Goal: Information Seeking & Learning: Compare options

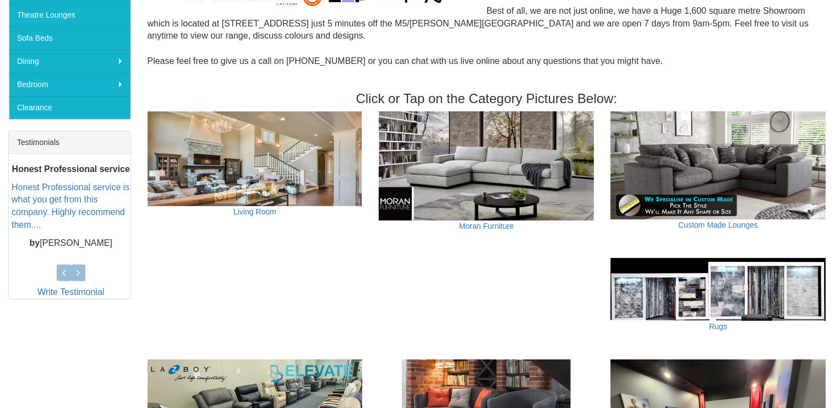
scroll to position [339, 0]
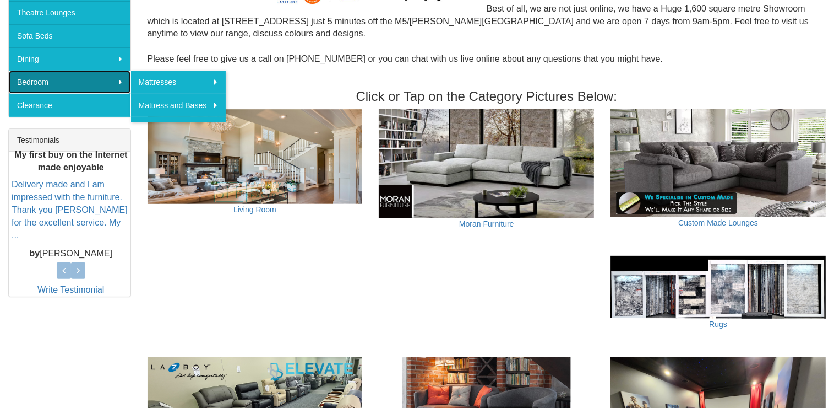
click at [42, 80] on link "Bedroom" at bounding box center [70, 81] width 122 height 23
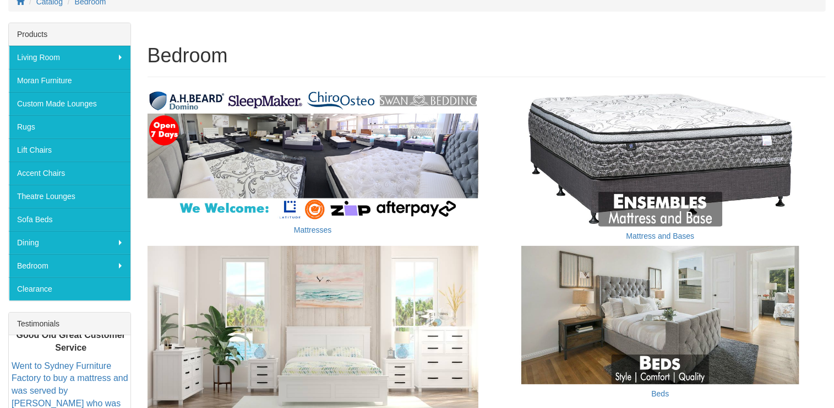
scroll to position [157, 0]
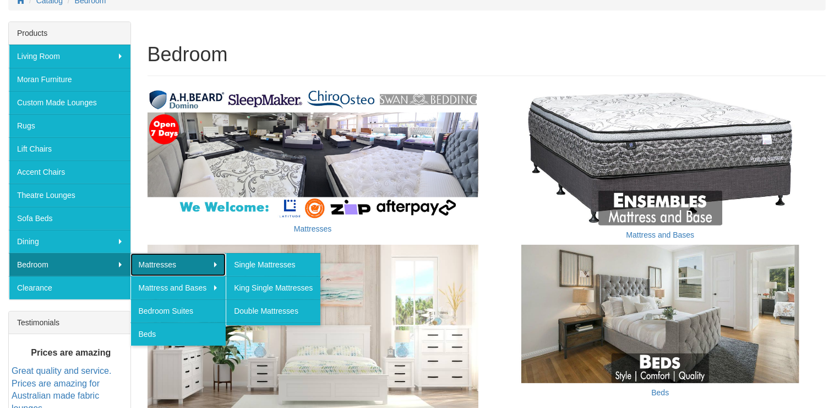
click at [196, 258] on link "Mattresses" at bounding box center [179, 264] width 96 height 23
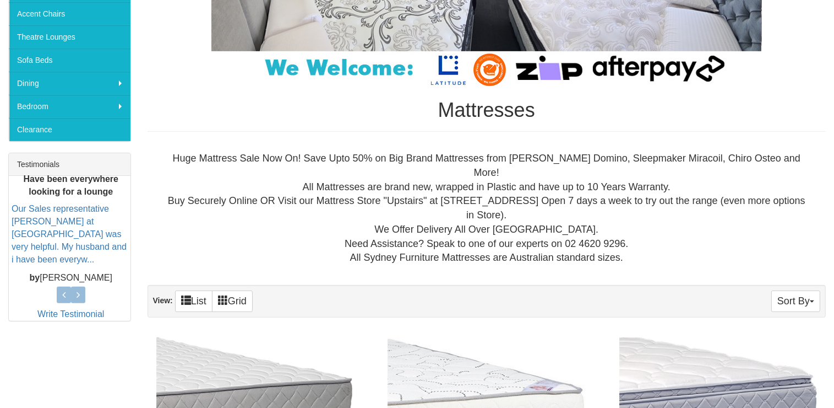
scroll to position [339, 0]
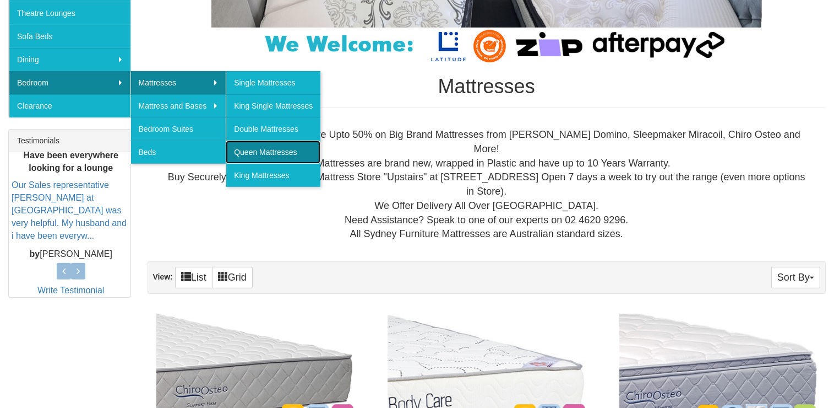
click at [287, 145] on link "Queen Mattresses" at bounding box center [273, 151] width 95 height 23
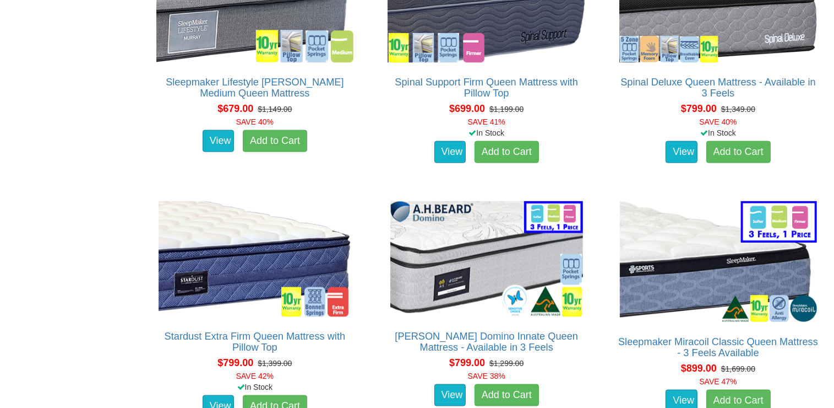
scroll to position [1448, 0]
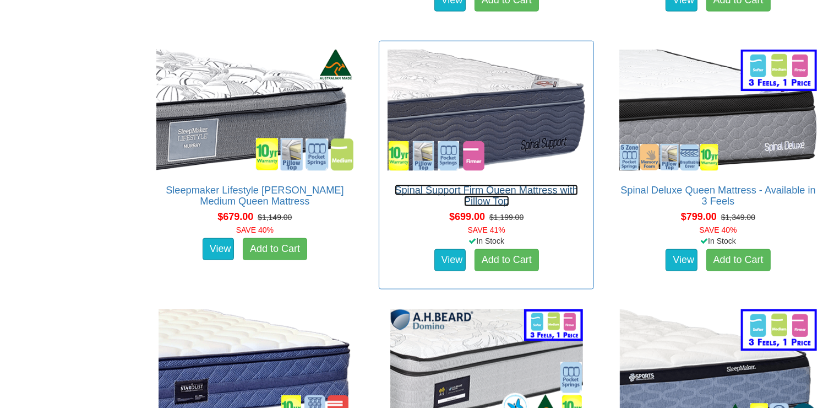
click at [465, 184] on link "Spinal Support Firm Queen Mattress with Pillow Top" at bounding box center [486, 195] width 183 height 22
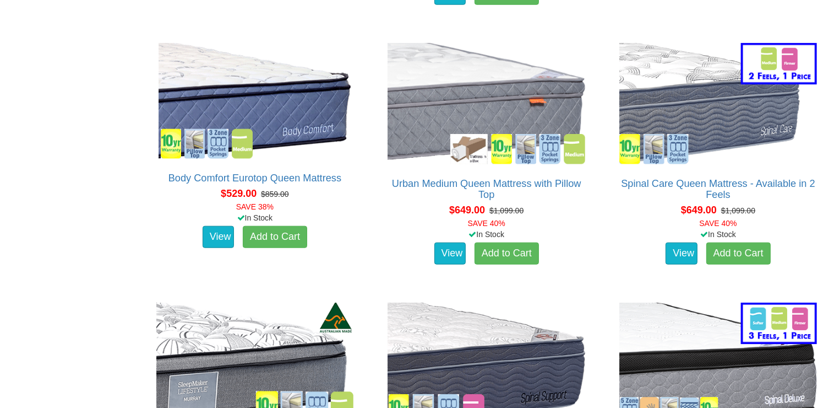
scroll to position [1188, 0]
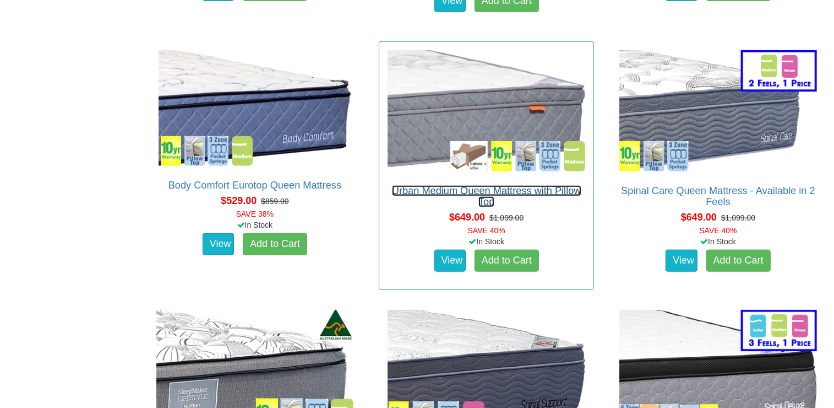
click at [525, 185] on link "Urban Medium Queen Mattress with Pillow Top" at bounding box center [486, 196] width 189 height 22
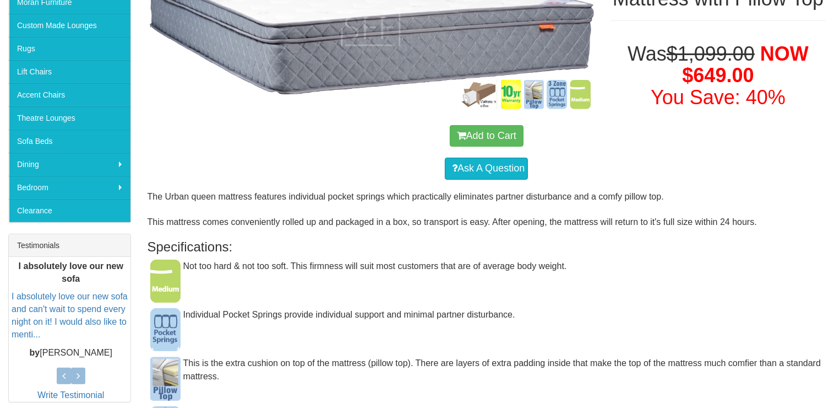
scroll to position [161, 0]
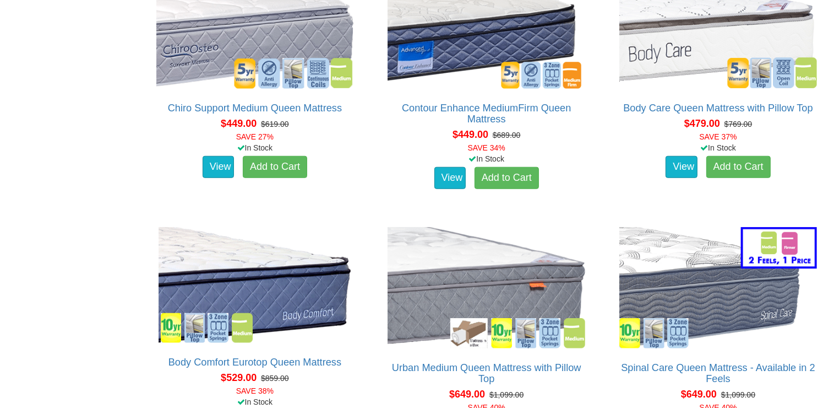
scroll to position [1005, 0]
